Goal: Information Seeking & Learning: Learn about a topic

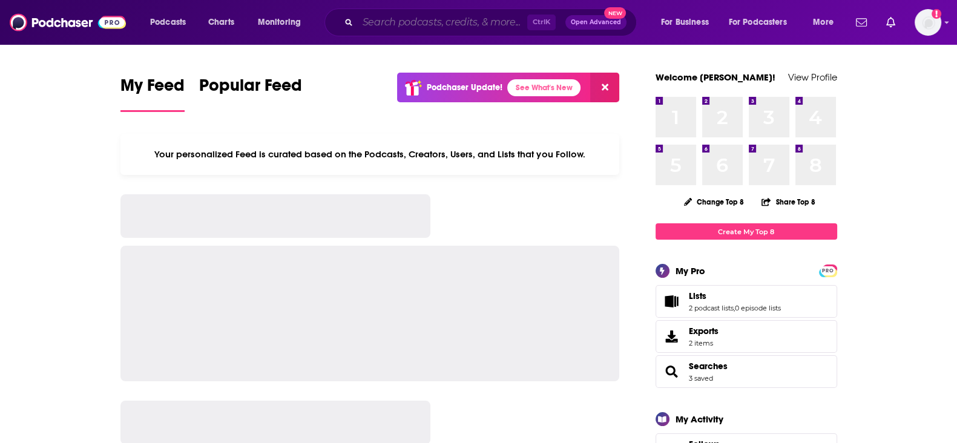
click at [475, 18] on input "Search podcasts, credits, & more..." at bounding box center [443, 22] width 170 height 19
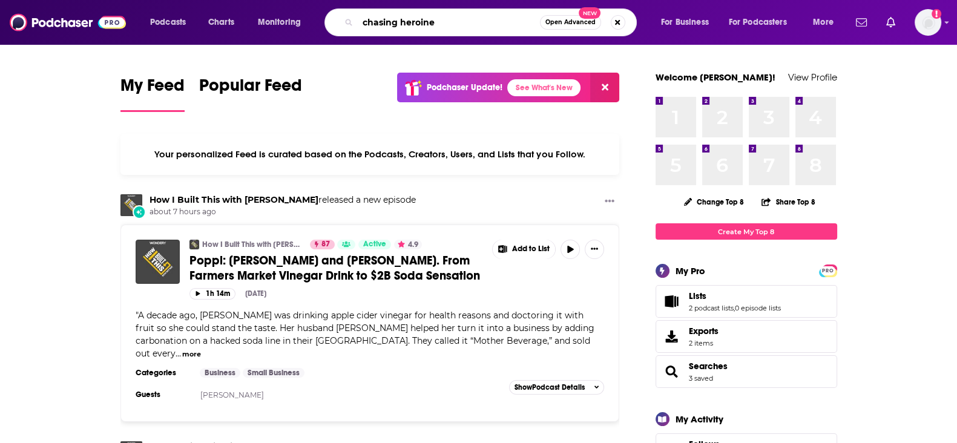
type input "chasing heroine"
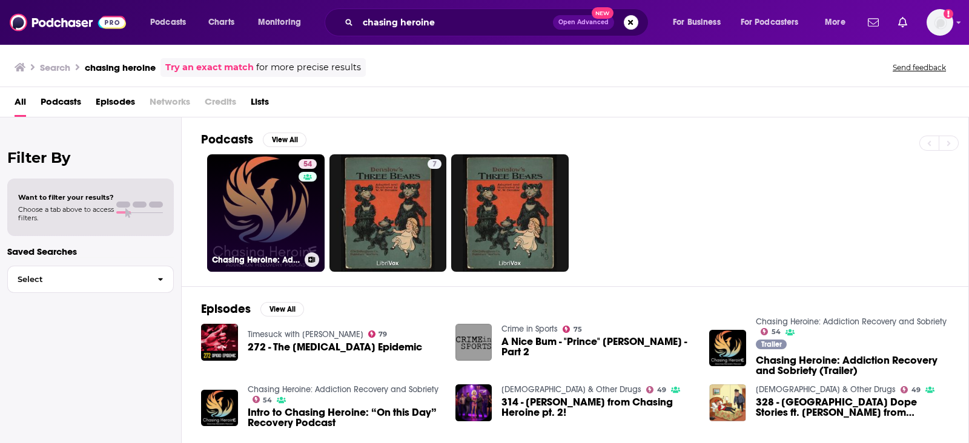
click at [278, 183] on link "54 Chasing Heroine: Addiction Recovery and Sobriety" at bounding box center [265, 212] width 117 height 117
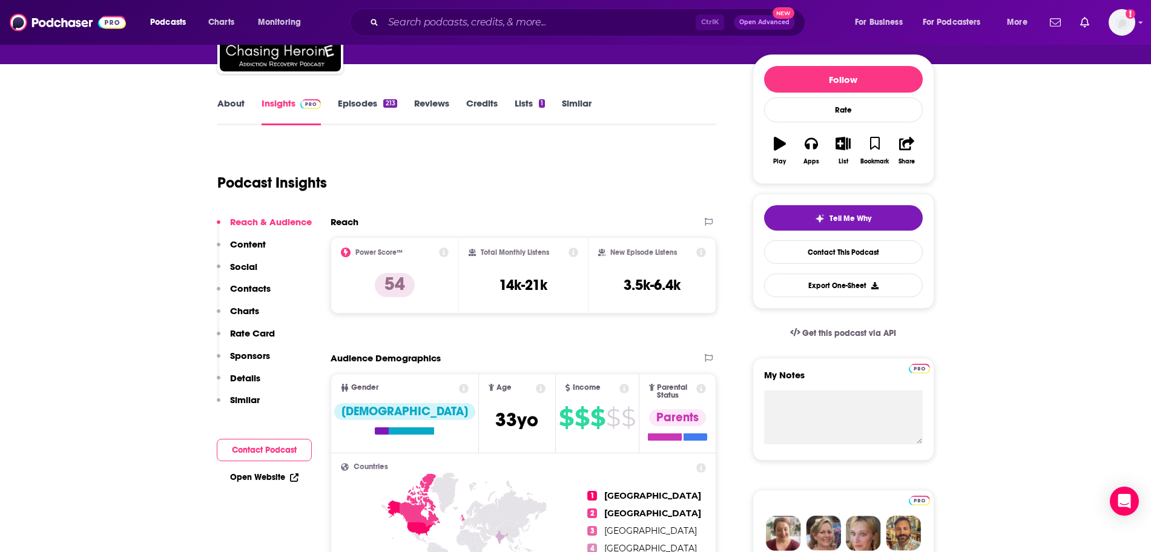
scroll to position [161, 0]
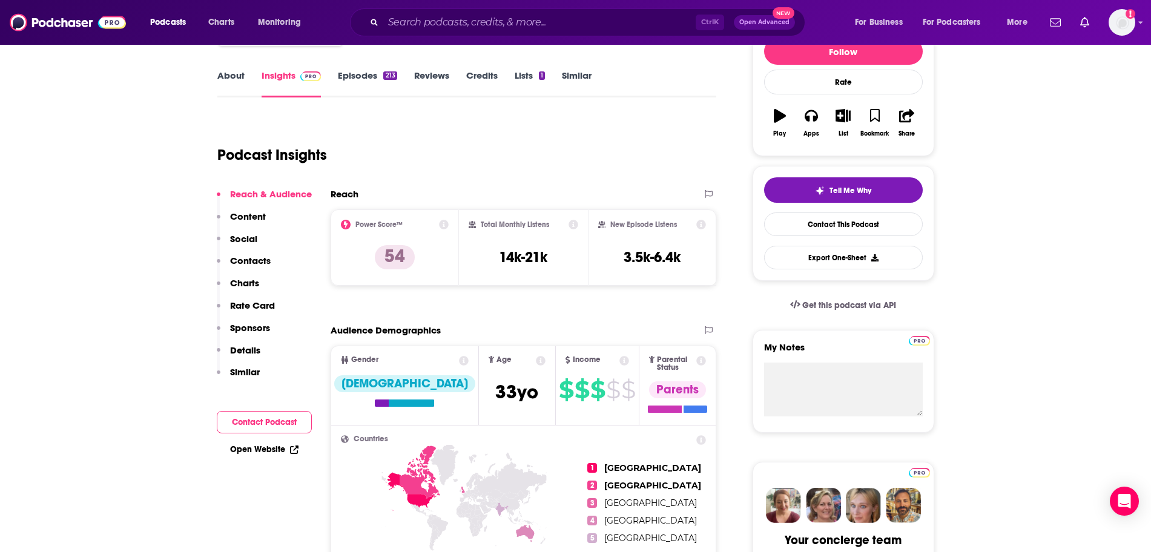
click at [563, 156] on div "Podcast Insights" at bounding box center [462, 148] width 490 height 62
